Goal: Find contact information: Find contact information

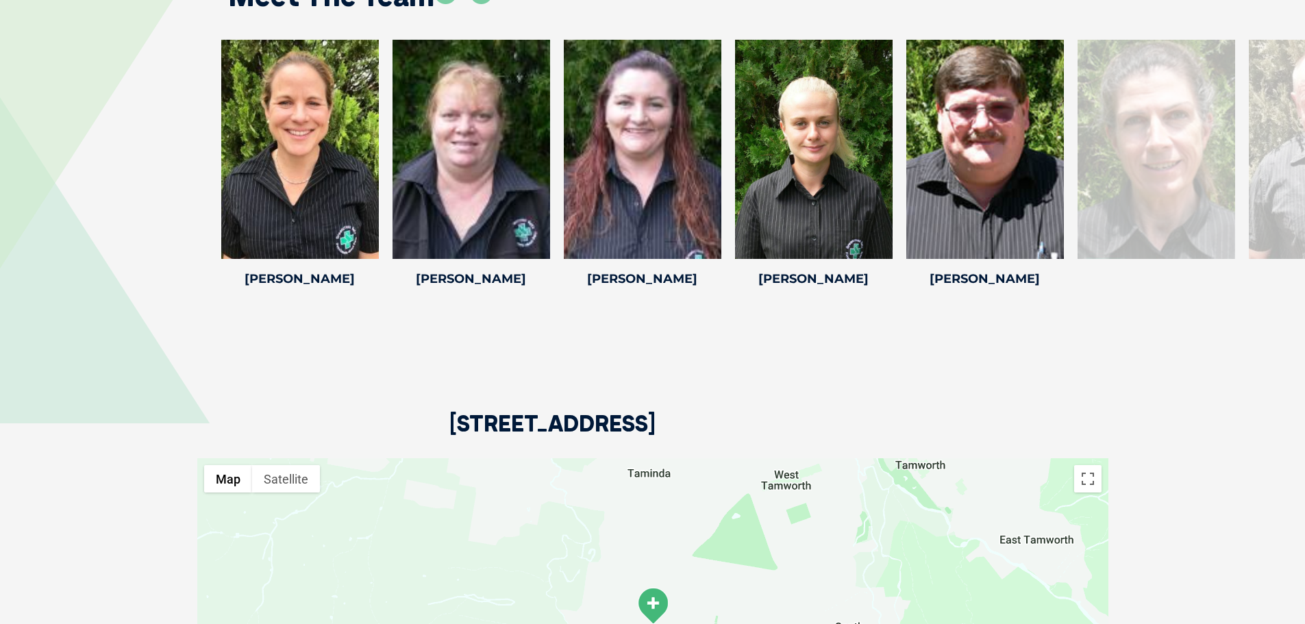
scroll to position [2192, 0]
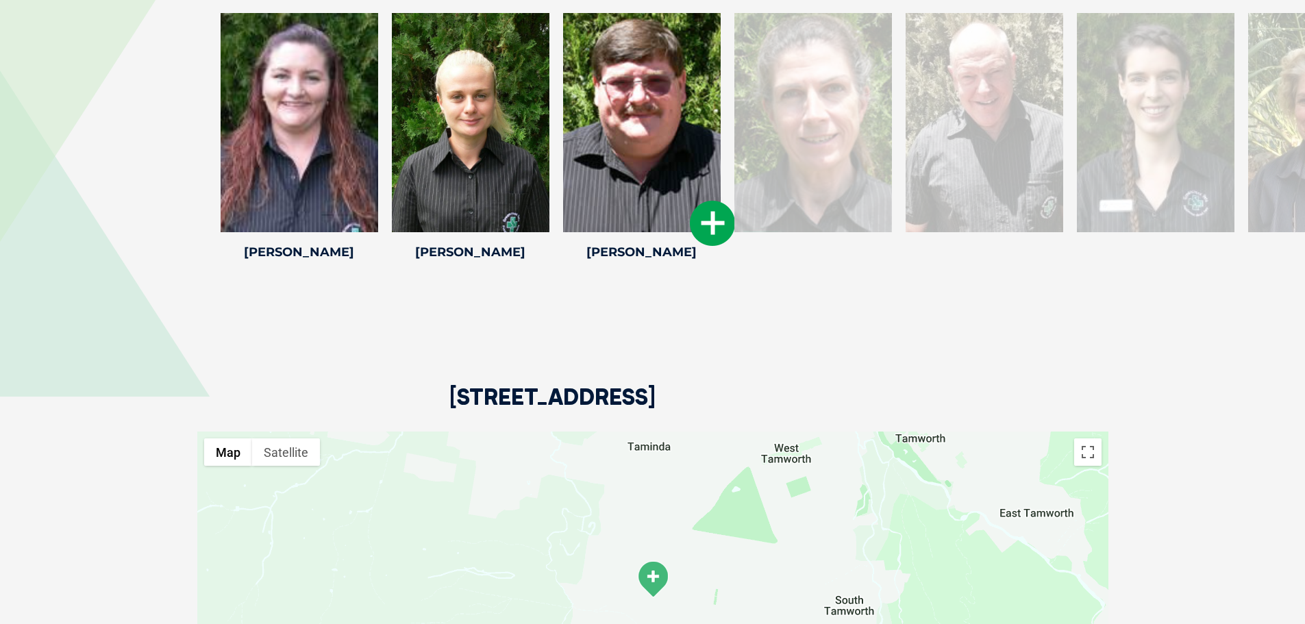
drag, startPoint x: 963, startPoint y: 153, endPoint x: 619, endPoint y: 156, distance: 343.2
click at [619, 156] on div at bounding box center [642, 122] width 158 height 219
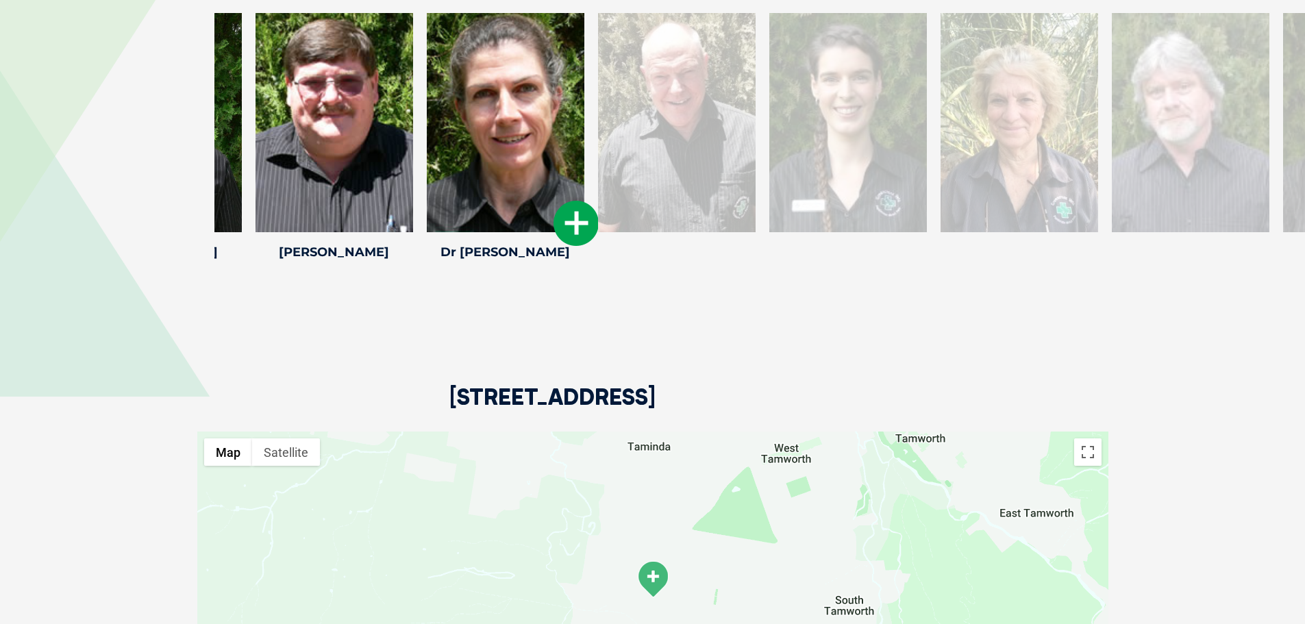
drag, startPoint x: 928, startPoint y: 125, endPoint x: 449, endPoint y: 129, distance: 479.6
click at [449, 129] on div at bounding box center [506, 122] width 158 height 219
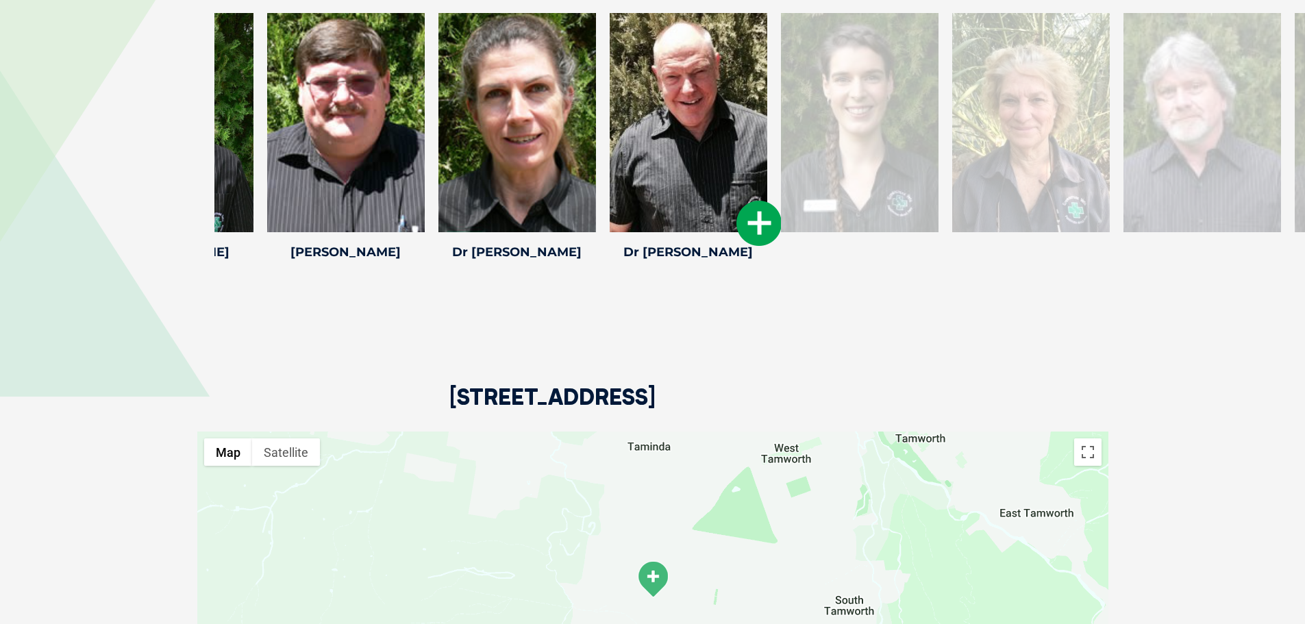
drag, startPoint x: 995, startPoint y: 146, endPoint x: 710, endPoint y: 201, distance: 290.9
click at [699, 146] on div at bounding box center [689, 122] width 158 height 219
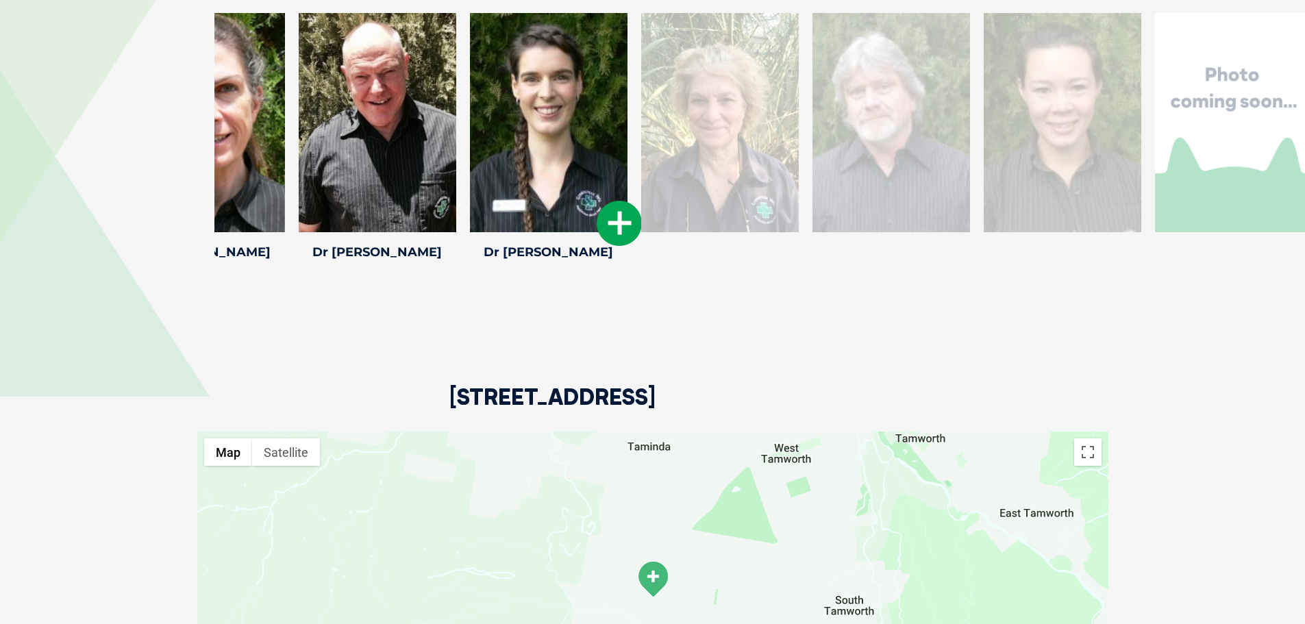
drag, startPoint x: 976, startPoint y: 107, endPoint x: 540, endPoint y: 147, distance: 438.3
click at [540, 147] on div at bounding box center [549, 122] width 158 height 219
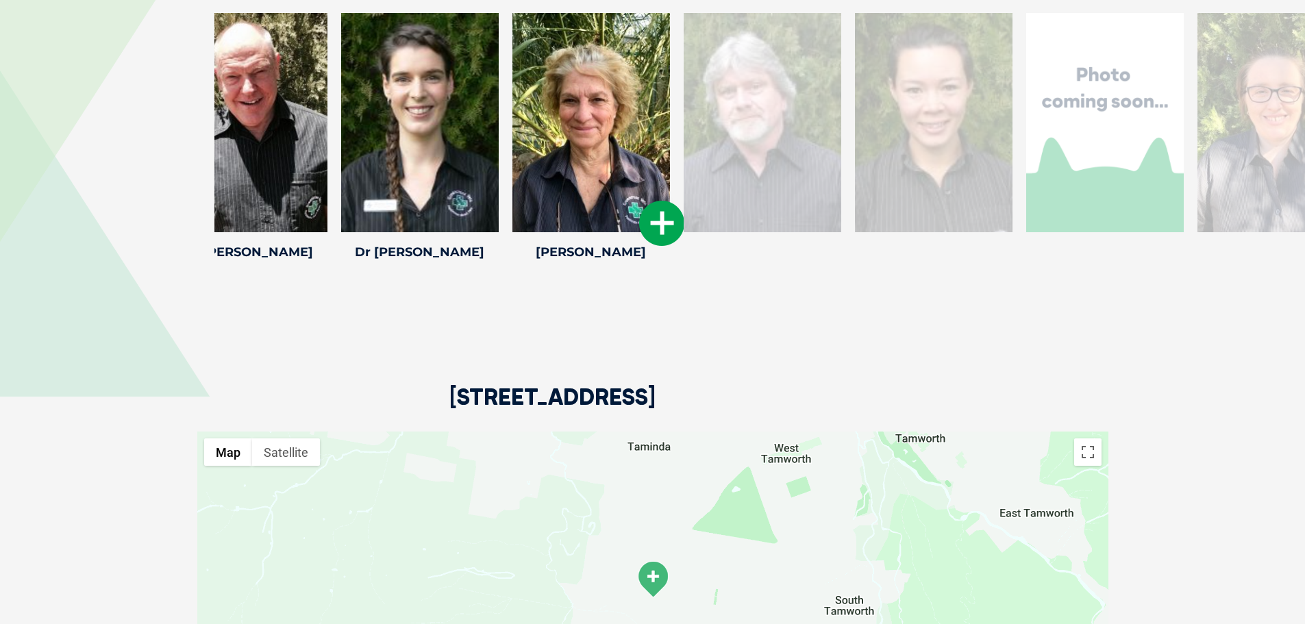
drag, startPoint x: 1004, startPoint y: 124, endPoint x: 610, endPoint y: 151, distance: 394.8
click at [610, 151] on div at bounding box center [591, 122] width 158 height 219
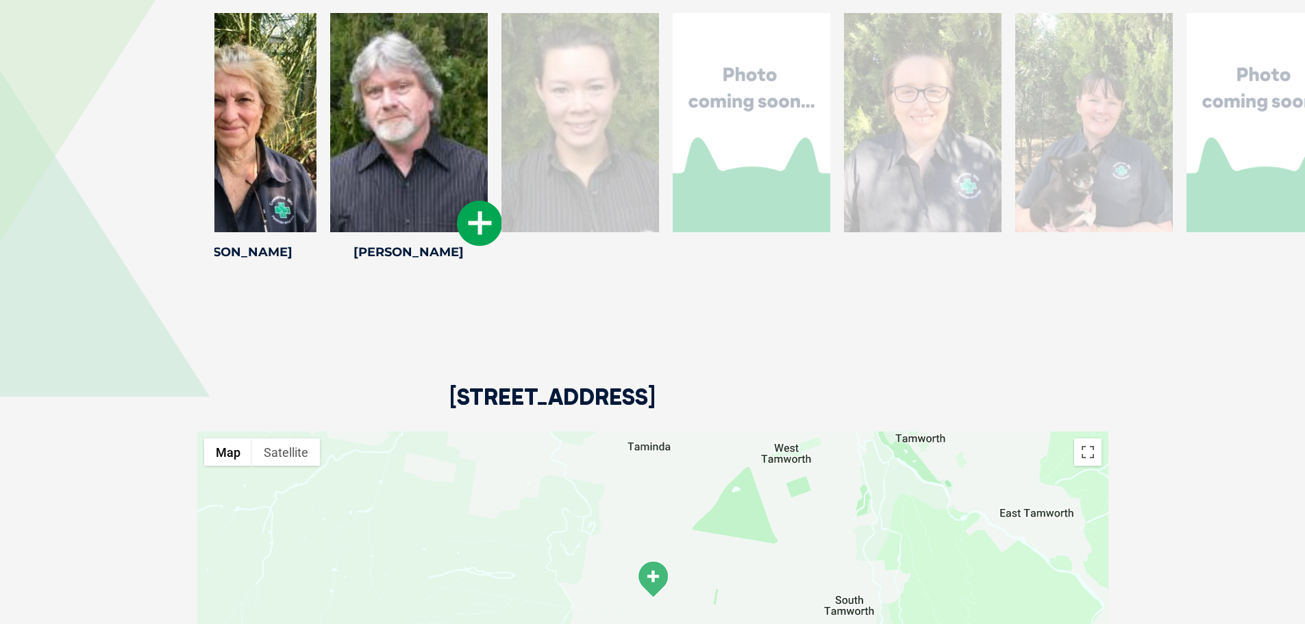
drag, startPoint x: 1018, startPoint y: 142, endPoint x: 442, endPoint y: 171, distance: 576.9
click at [442, 171] on div at bounding box center [409, 122] width 158 height 219
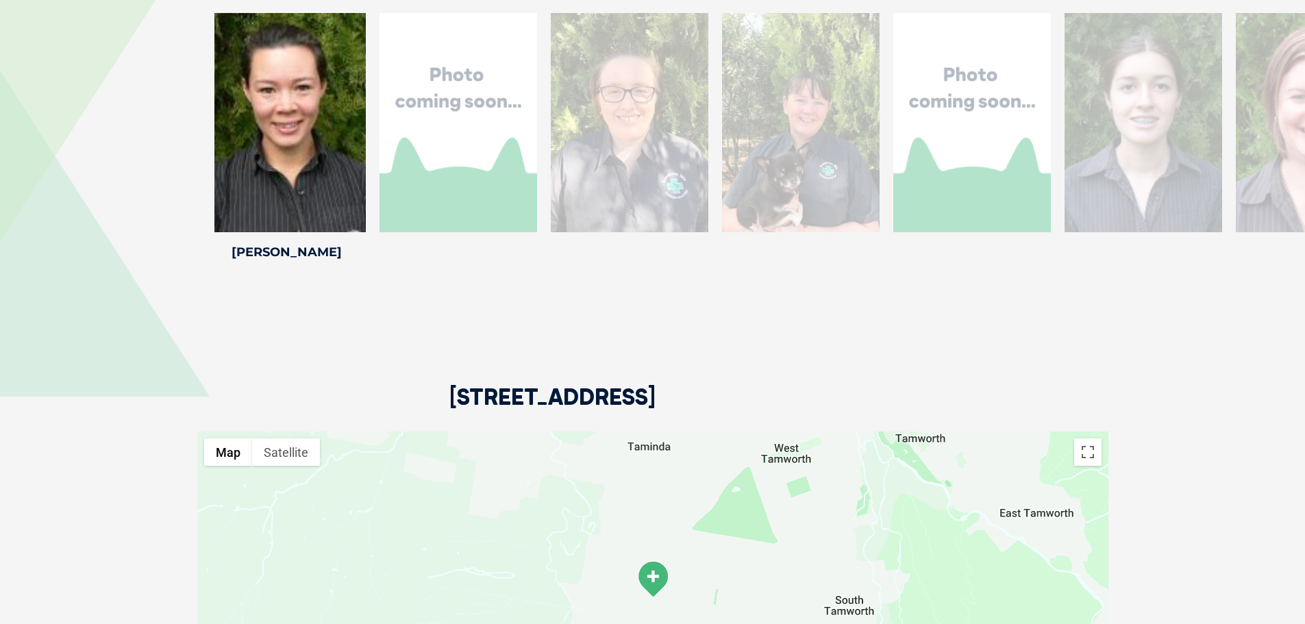
drag, startPoint x: 1132, startPoint y: 120, endPoint x: 401, endPoint y: 147, distance: 731.5
click at [401, 147] on div at bounding box center [459, 122] width 158 height 219
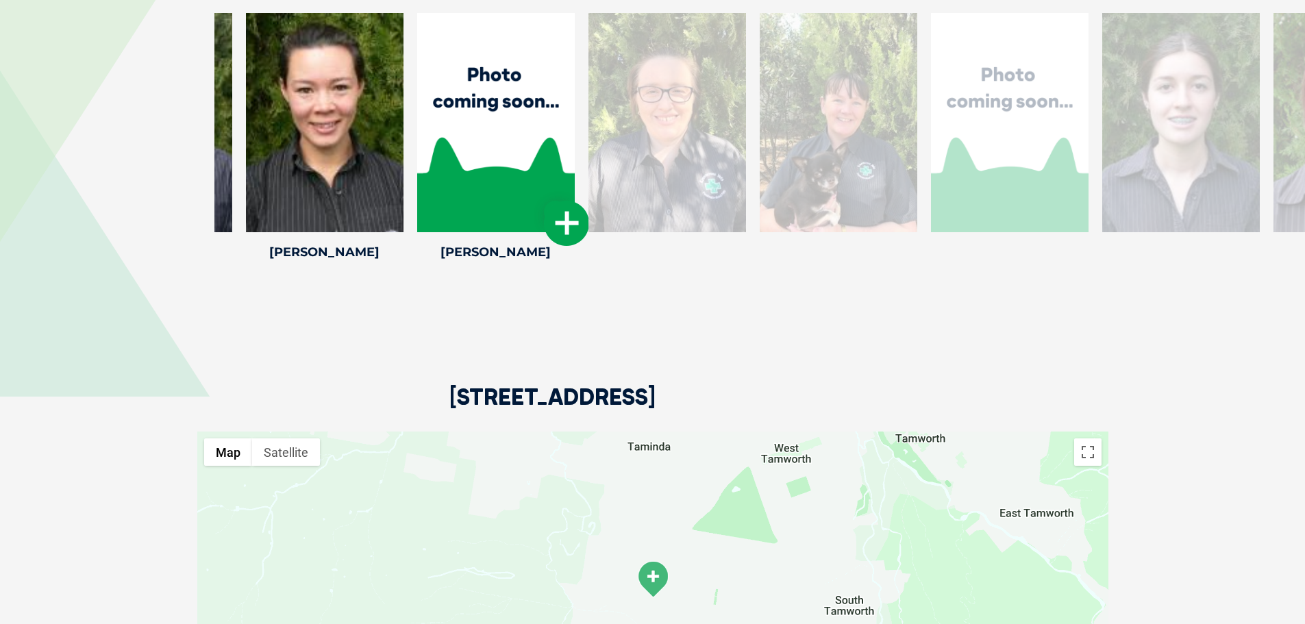
drag, startPoint x: 952, startPoint y: 72, endPoint x: 463, endPoint y: 135, distance: 493.2
click at [463, 135] on div at bounding box center [496, 122] width 158 height 219
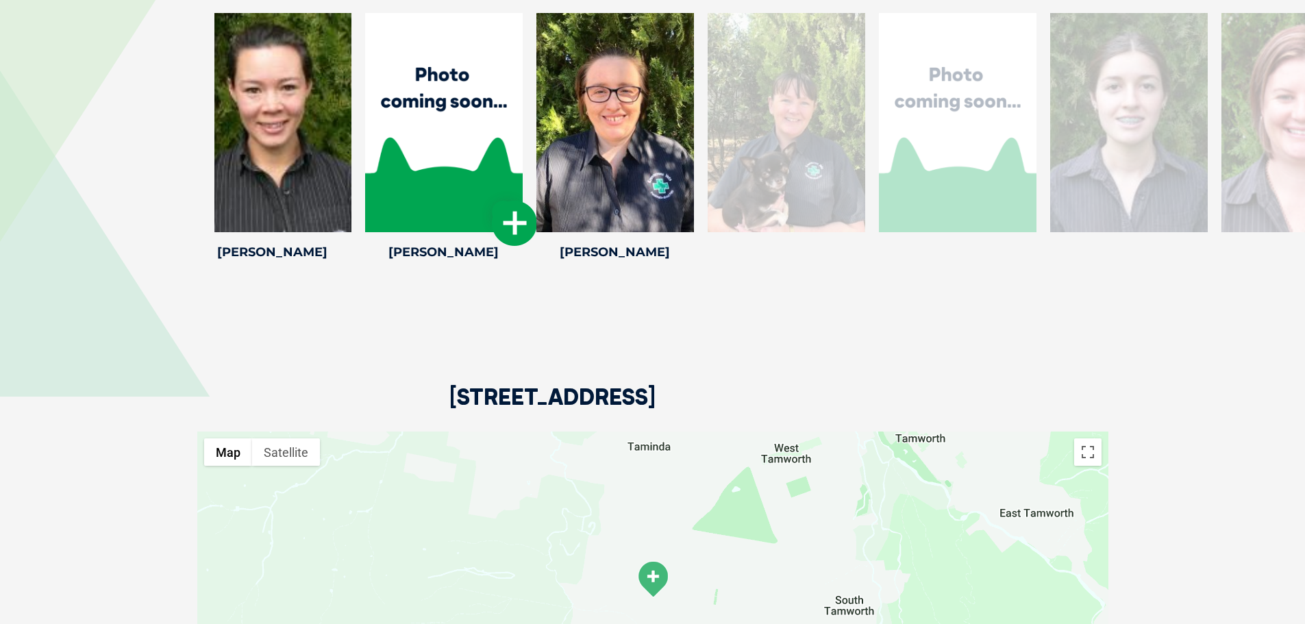
drag, startPoint x: 860, startPoint y: 80, endPoint x: 490, endPoint y: 107, distance: 370.9
click at [490, 107] on div at bounding box center [444, 122] width 158 height 219
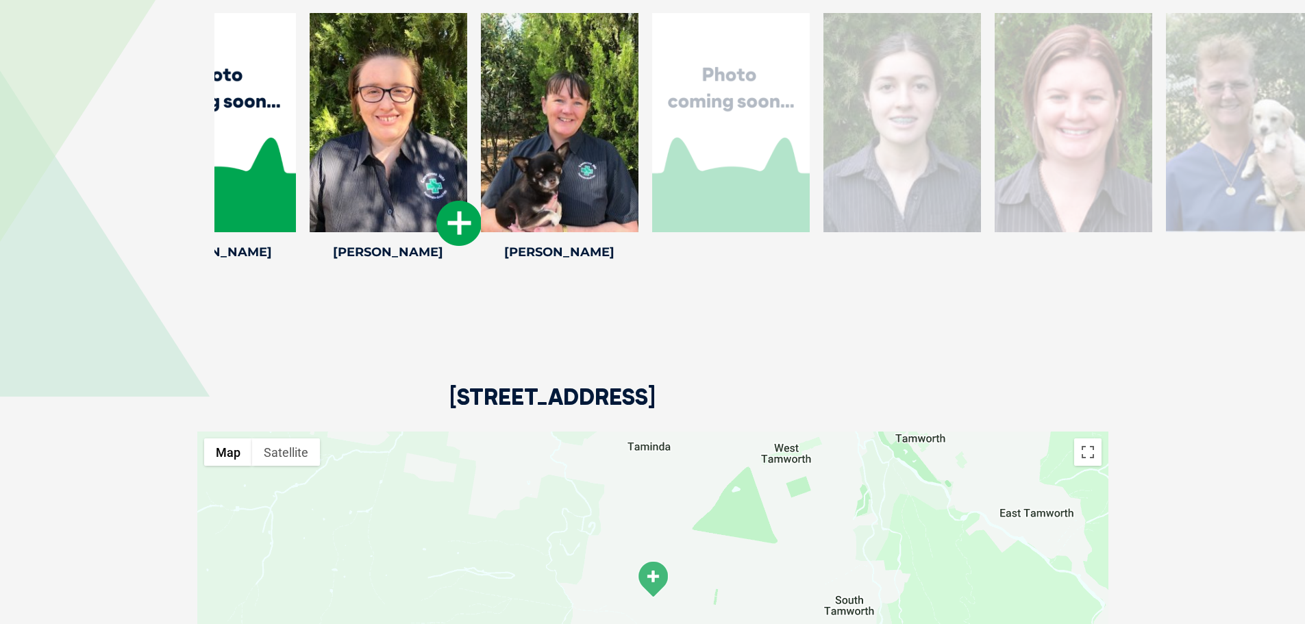
drag, startPoint x: 872, startPoint y: 116, endPoint x: 447, endPoint y: 138, distance: 426.0
click at [447, 138] on div at bounding box center [389, 122] width 158 height 219
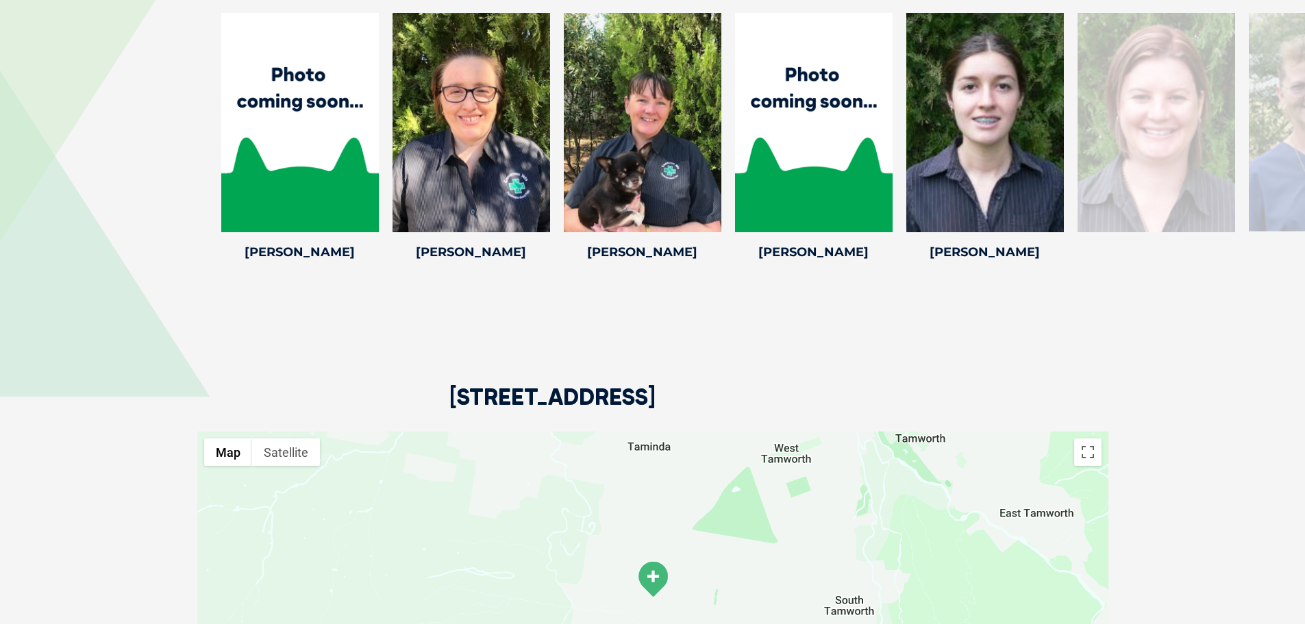
drag, startPoint x: 956, startPoint y: 60, endPoint x: 199, endPoint y: 122, distance: 759.6
click at [199, 122] on div "[PERSON_NAME] [PERSON_NAME] [PERSON_NAME] has been working as a member of the t…" at bounding box center [652, 139] width 1305 height 252
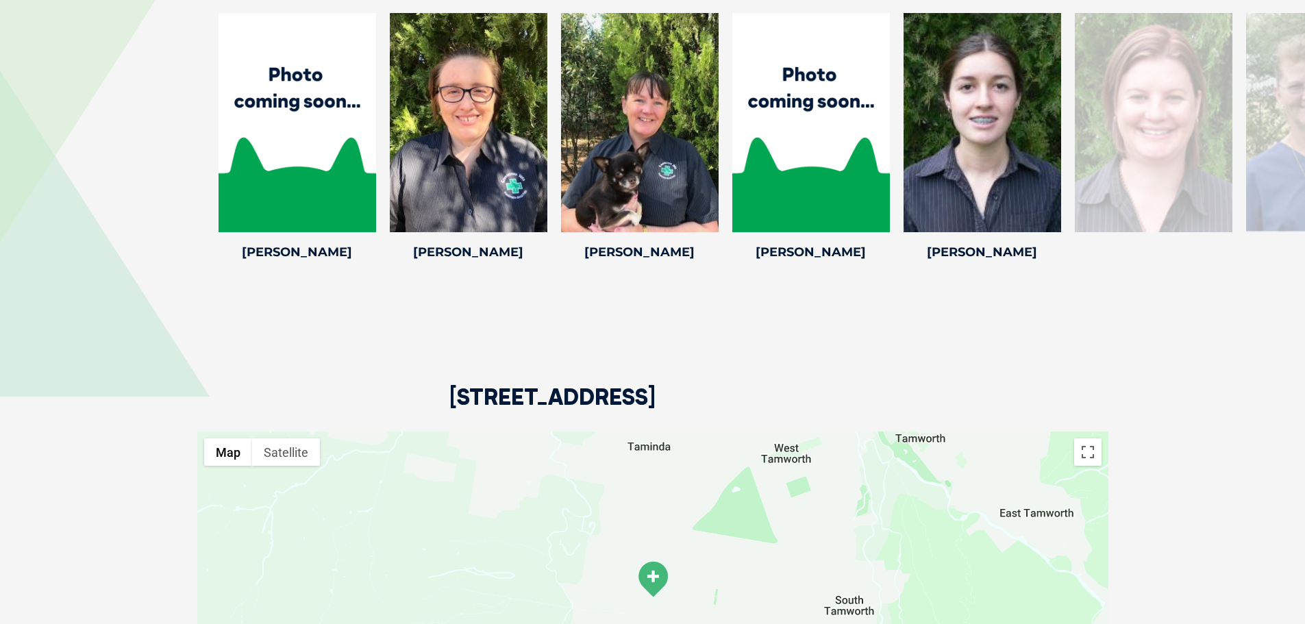
drag, startPoint x: 882, startPoint y: 106, endPoint x: 553, endPoint y: 438, distance: 468.0
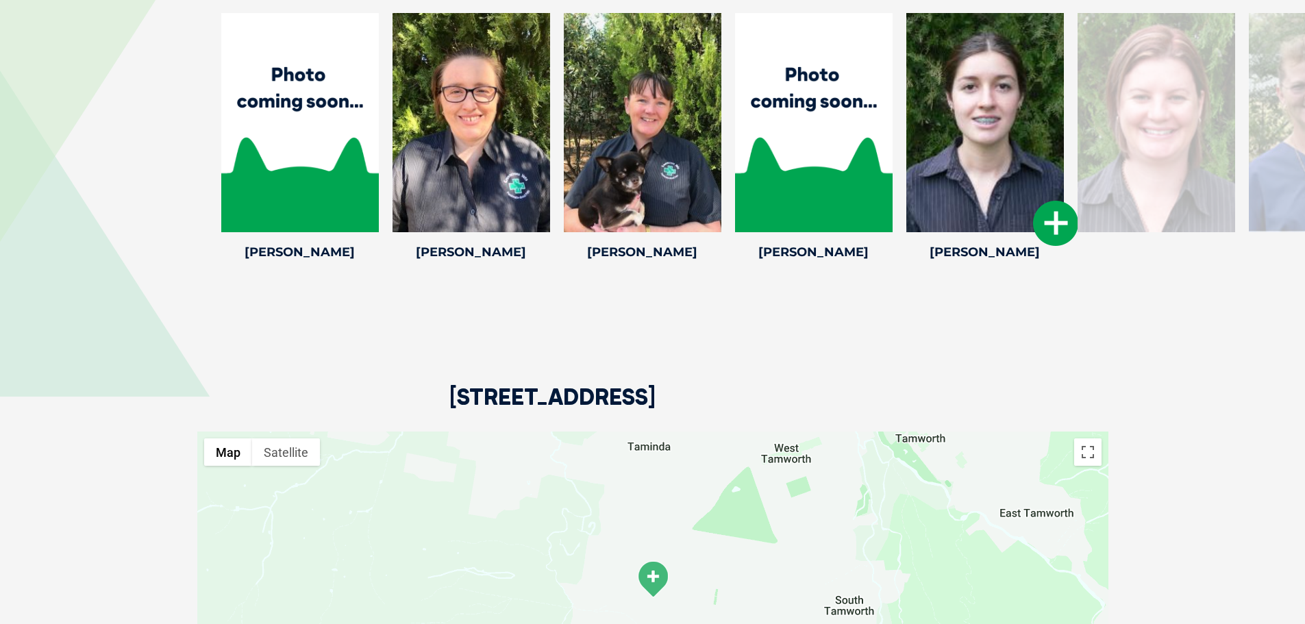
click at [981, 114] on div at bounding box center [985, 122] width 158 height 219
click at [1127, 99] on div at bounding box center [1157, 122] width 158 height 219
click at [1170, 97] on div at bounding box center [1157, 122] width 158 height 219
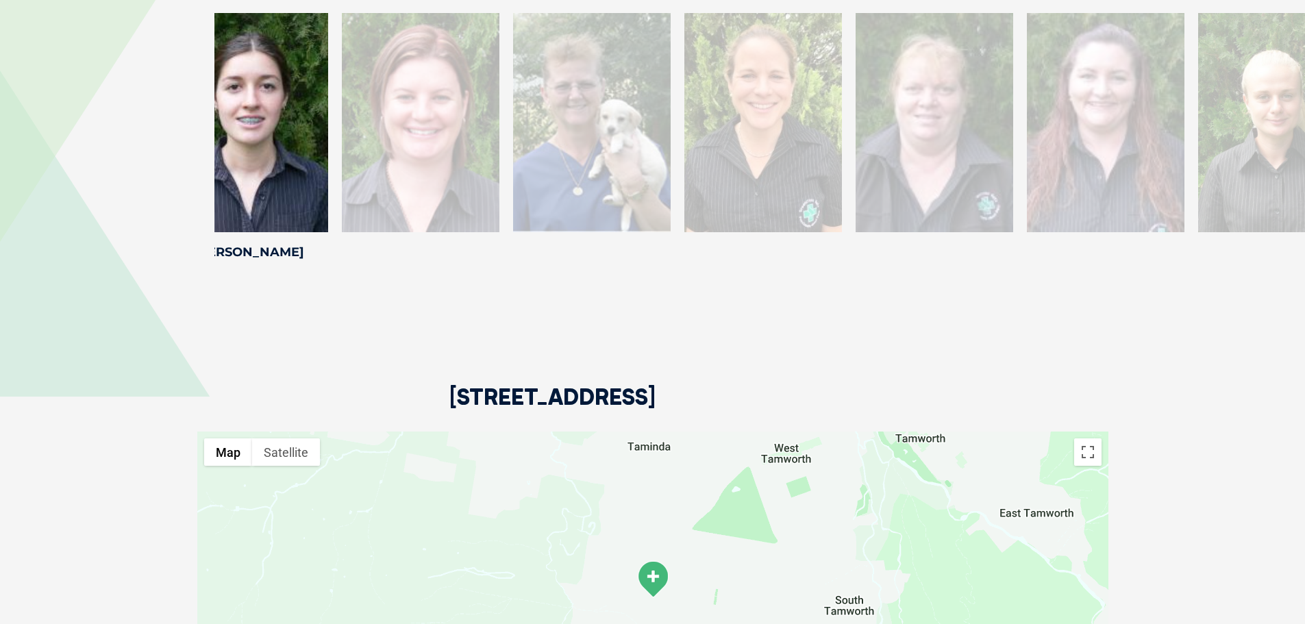
drag, startPoint x: 1146, startPoint y: 125, endPoint x: 423, endPoint y: 123, distance: 722.8
click at [423, 123] on div at bounding box center [421, 122] width 158 height 219
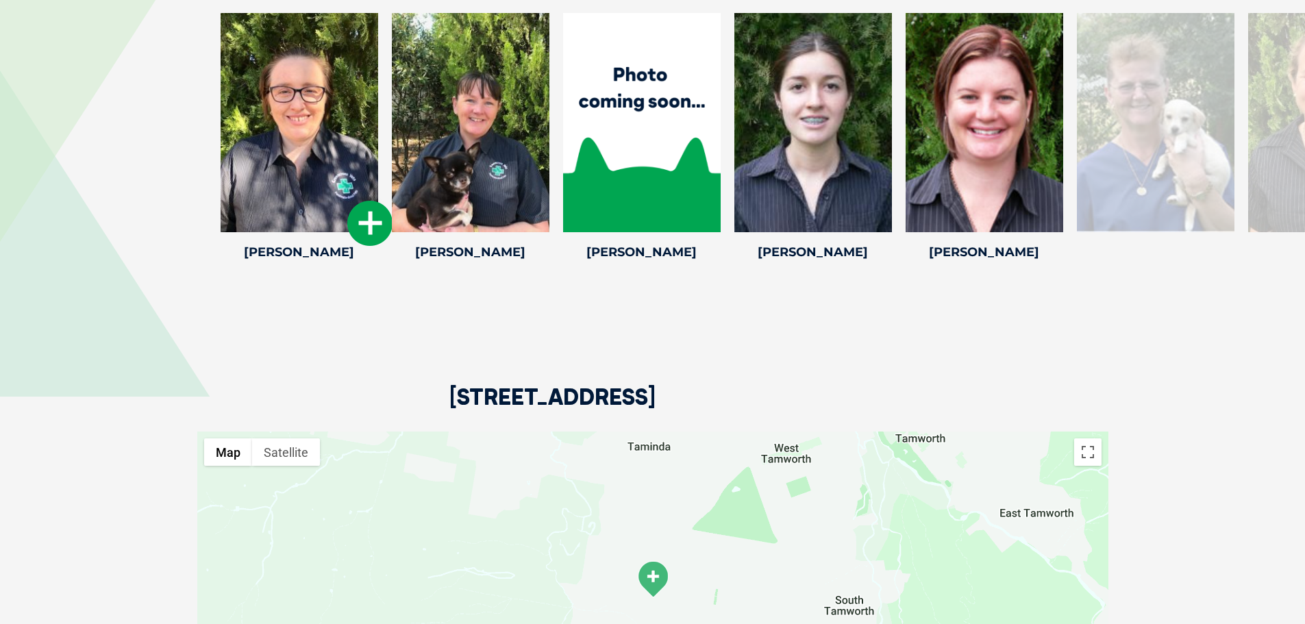
drag, startPoint x: 980, startPoint y: 81, endPoint x: 260, endPoint y: 106, distance: 720.5
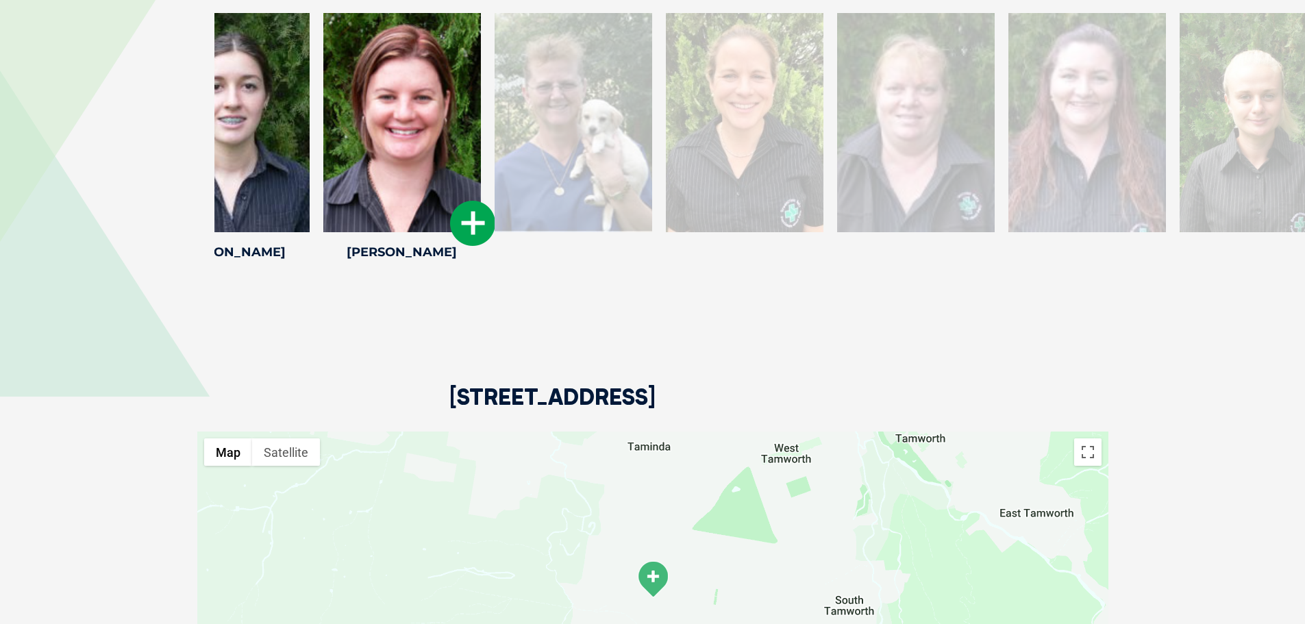
drag, startPoint x: 937, startPoint y: 110, endPoint x: 418, endPoint y: 132, distance: 519.8
click at [418, 132] on div at bounding box center [402, 122] width 158 height 219
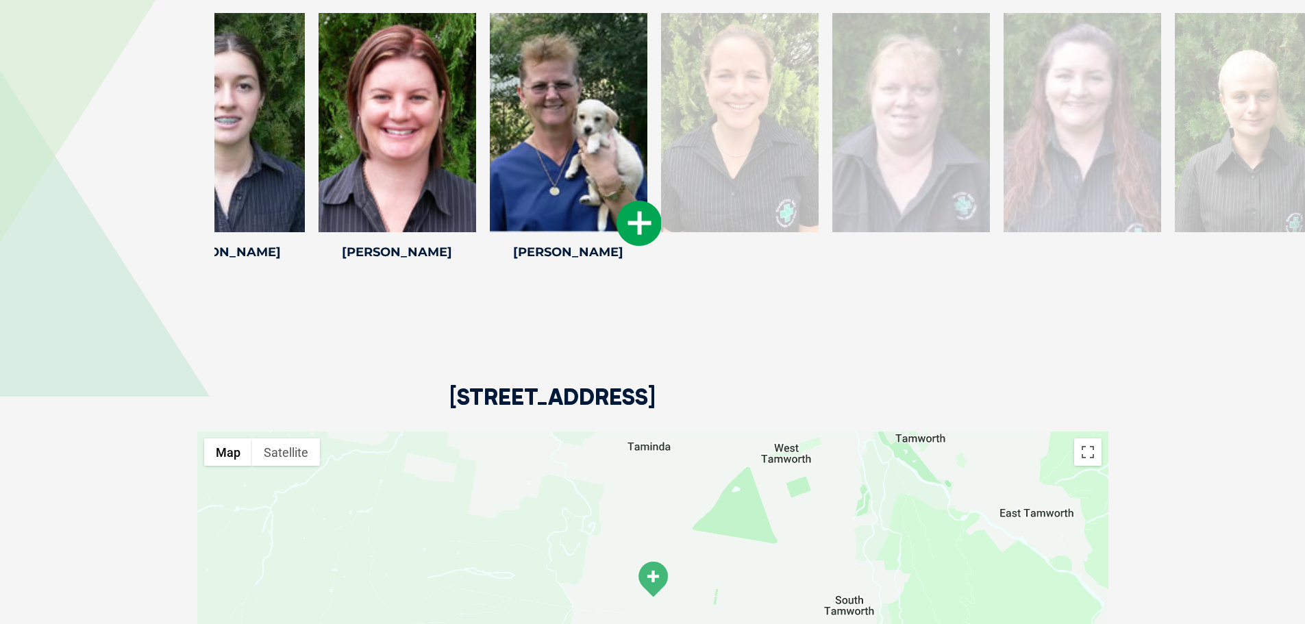
drag, startPoint x: 947, startPoint y: 79, endPoint x: 377, endPoint y: 114, distance: 570.4
click at [490, 114] on div at bounding box center [569, 122] width 158 height 219
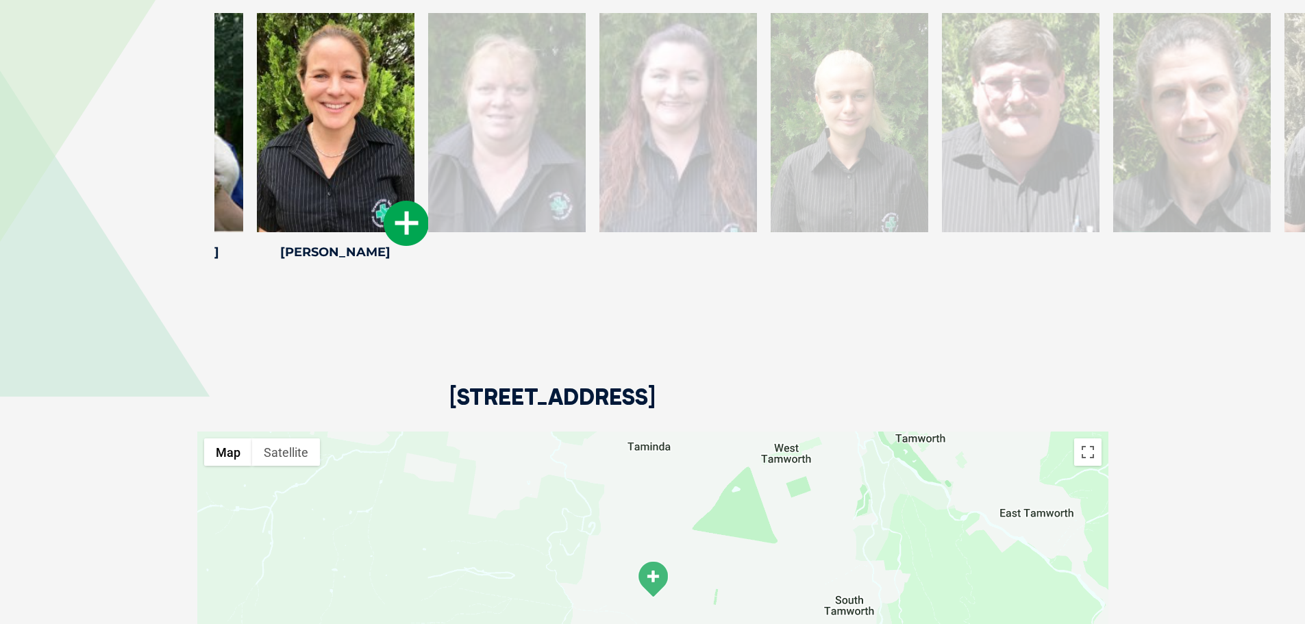
drag, startPoint x: 1004, startPoint y: 86, endPoint x: 354, endPoint y: 116, distance: 650.2
click at [354, 116] on div at bounding box center [336, 122] width 158 height 219
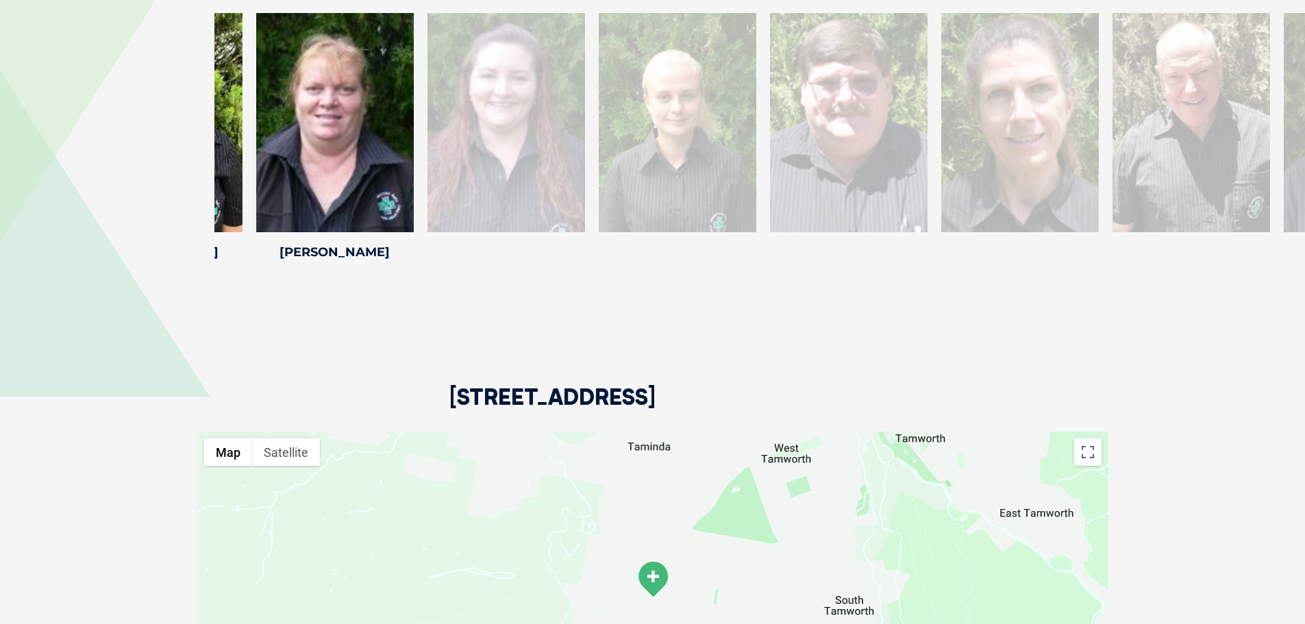
drag, startPoint x: 871, startPoint y: 91, endPoint x: 210, endPoint y: 119, distance: 661.0
click at [210, 119] on div "[PERSON_NAME] [PERSON_NAME] [PERSON_NAME] has been working as a member of the t…" at bounding box center [652, 139] width 1305 height 252
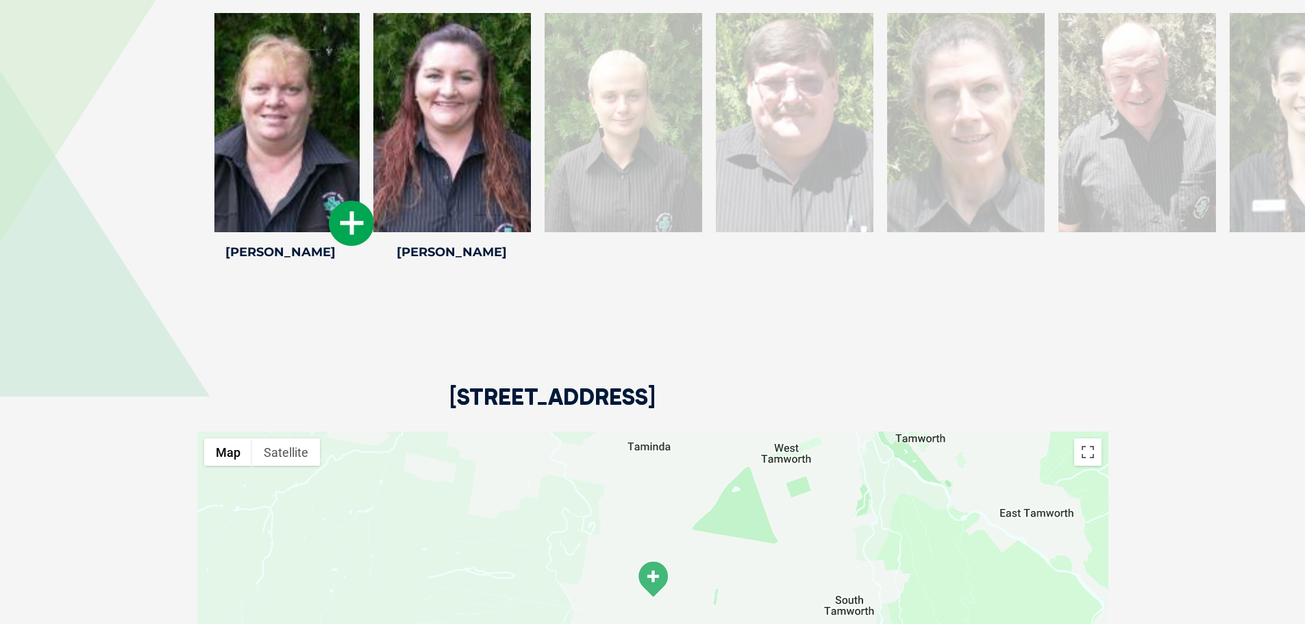
drag, startPoint x: 813, startPoint y: 109, endPoint x: 280, endPoint y: 112, distance: 533.0
click at [280, 112] on div at bounding box center [281, 122] width 158 height 219
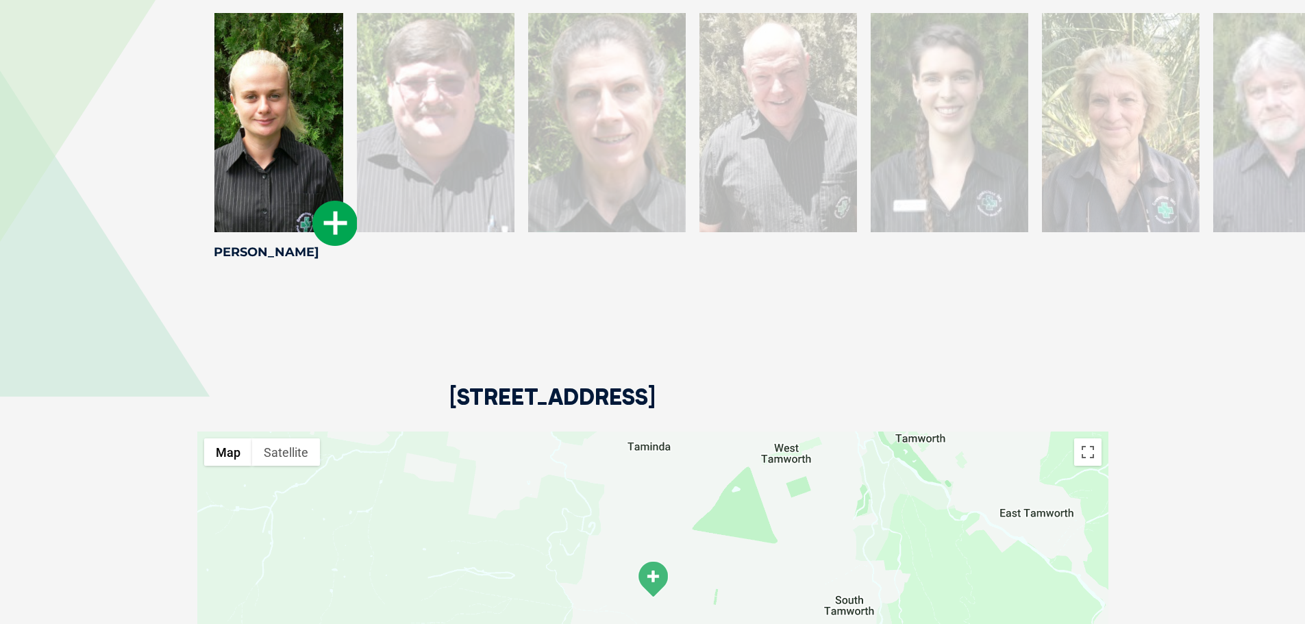
drag, startPoint x: 1033, startPoint y: 83, endPoint x: 312, endPoint y: 125, distance: 721.9
click at [312, 125] on div at bounding box center [265, 122] width 158 height 219
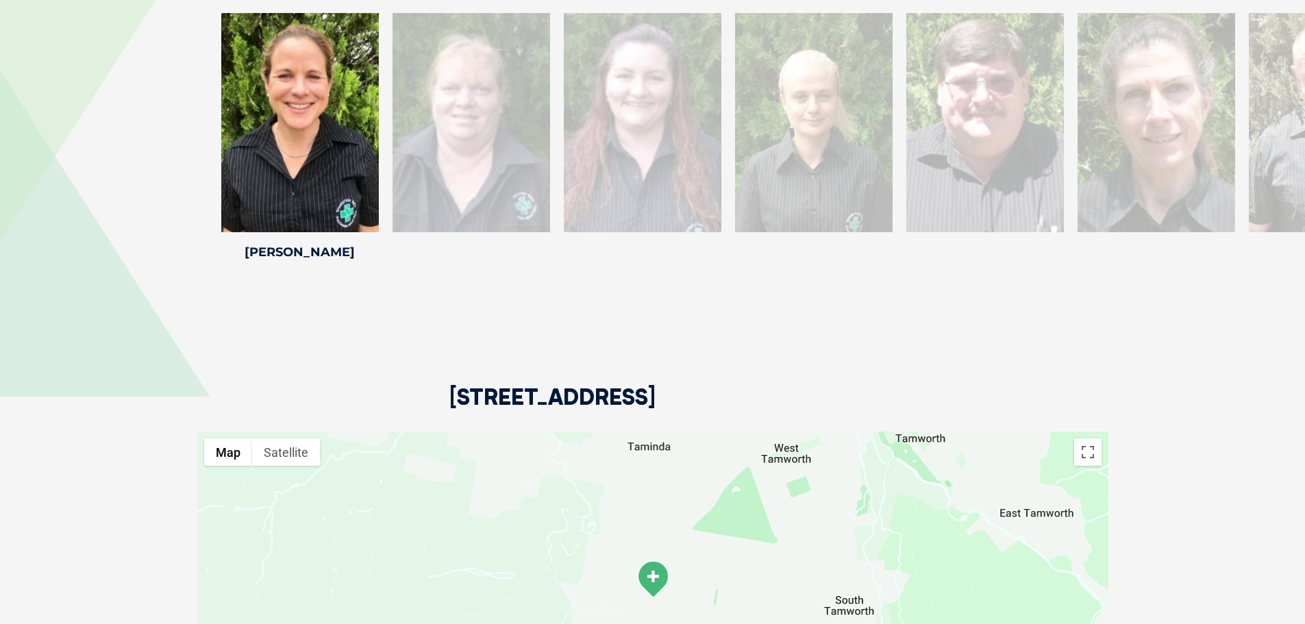
click at [1143, 111] on div at bounding box center [1157, 122] width 158 height 219
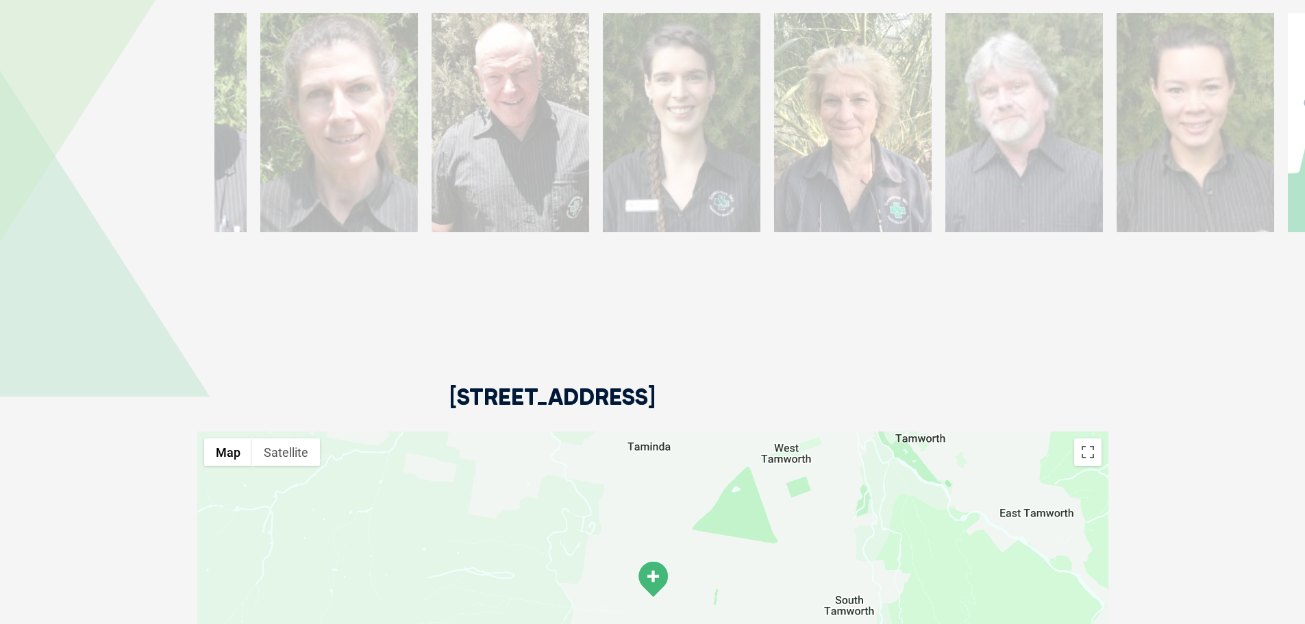
drag, startPoint x: 1051, startPoint y: 120, endPoint x: 264, endPoint y: 145, distance: 786.8
click at [236, 149] on div at bounding box center [168, 122] width 158 height 219
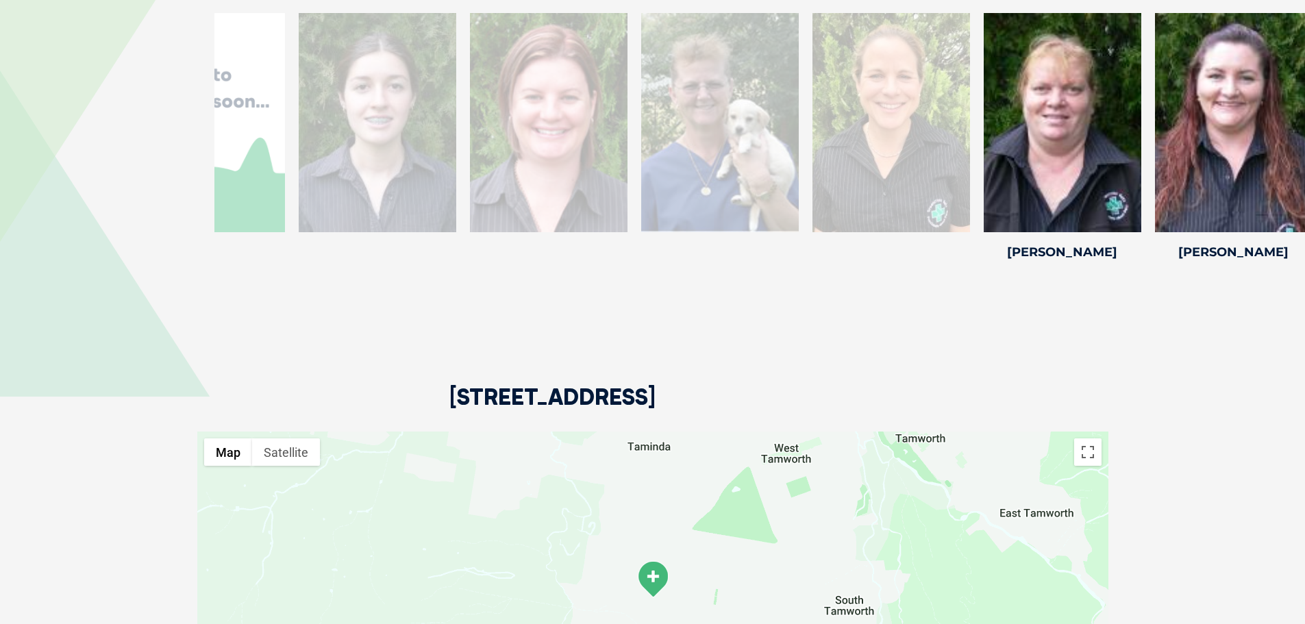
drag, startPoint x: 541, startPoint y: 173, endPoint x: 1308, endPoint y: 90, distance: 771.7
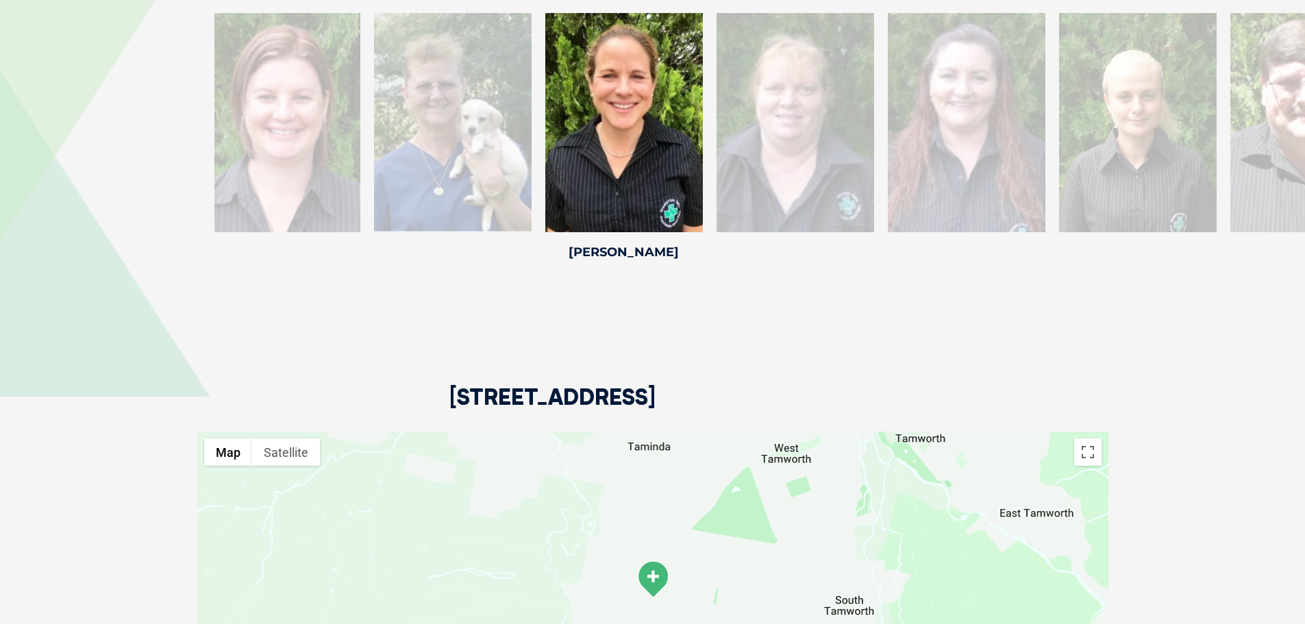
drag, startPoint x: 559, startPoint y: 141, endPoint x: 991, endPoint y: 140, distance: 432.3
click at [991, 140] on div "[PERSON_NAME] [PERSON_NAME] [PERSON_NAME] is one of our busy receptionist. She …" at bounding box center [966, 139] width 171 height 252
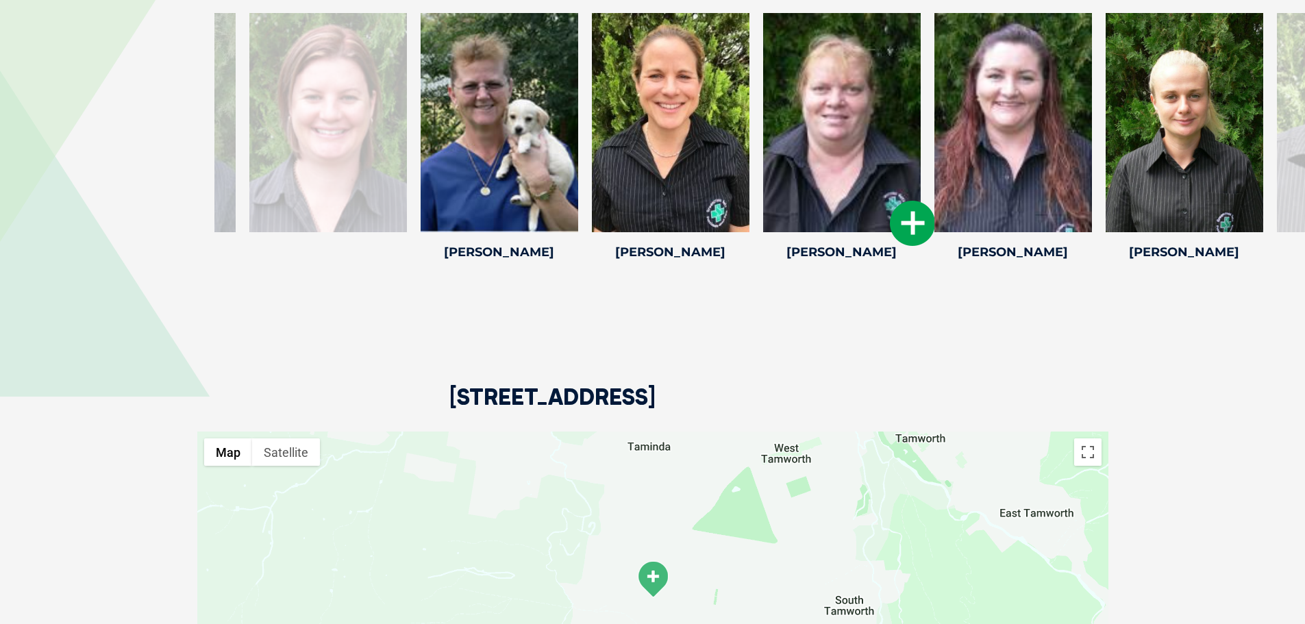
drag, startPoint x: 560, startPoint y: 140, endPoint x: 858, endPoint y: 132, distance: 298.8
click at [858, 132] on div "[PERSON_NAME]" at bounding box center [841, 139] width 171 height 252
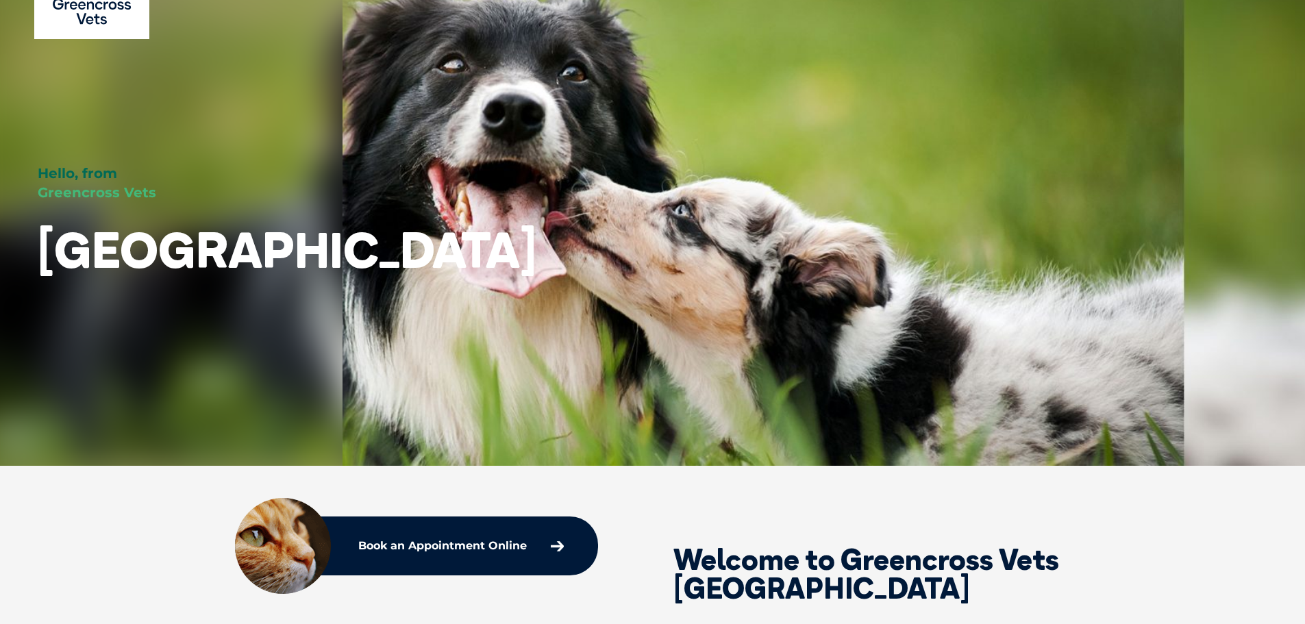
scroll to position [0, 0]
